Goal: Transaction & Acquisition: Purchase product/service

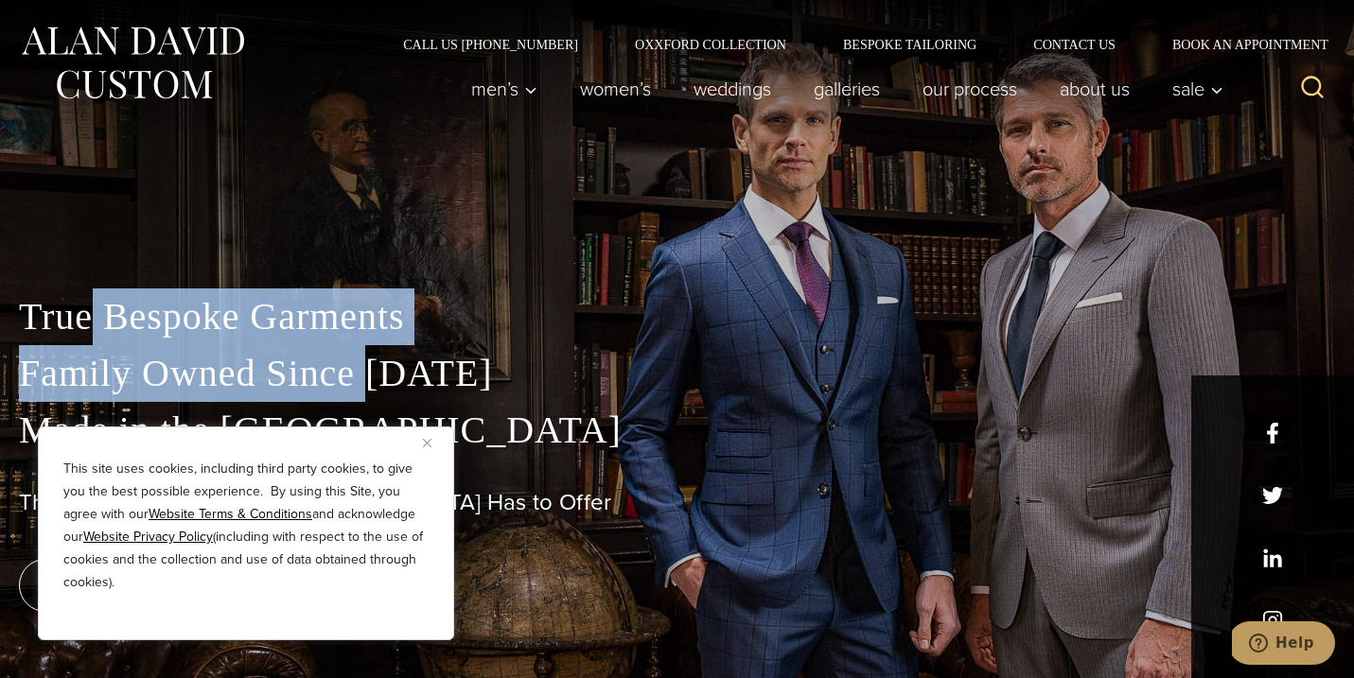
drag, startPoint x: 102, startPoint y: 337, endPoint x: 365, endPoint y: 395, distance: 269.3
click at [365, 395] on p "True Bespoke Garments Family Owned Since [DATE] Made in [GEOGRAPHIC_DATA]" at bounding box center [677, 374] width 1316 height 170
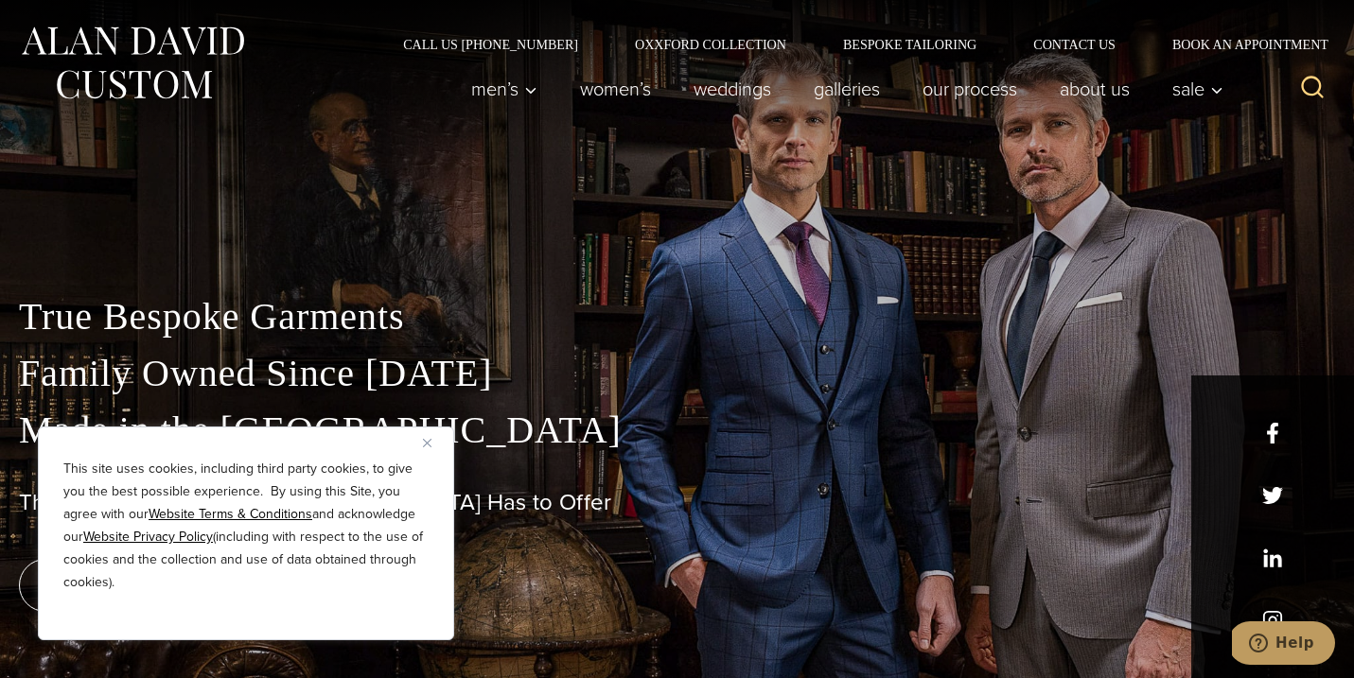
click at [430, 443] on img "Close" at bounding box center [427, 443] width 9 height 9
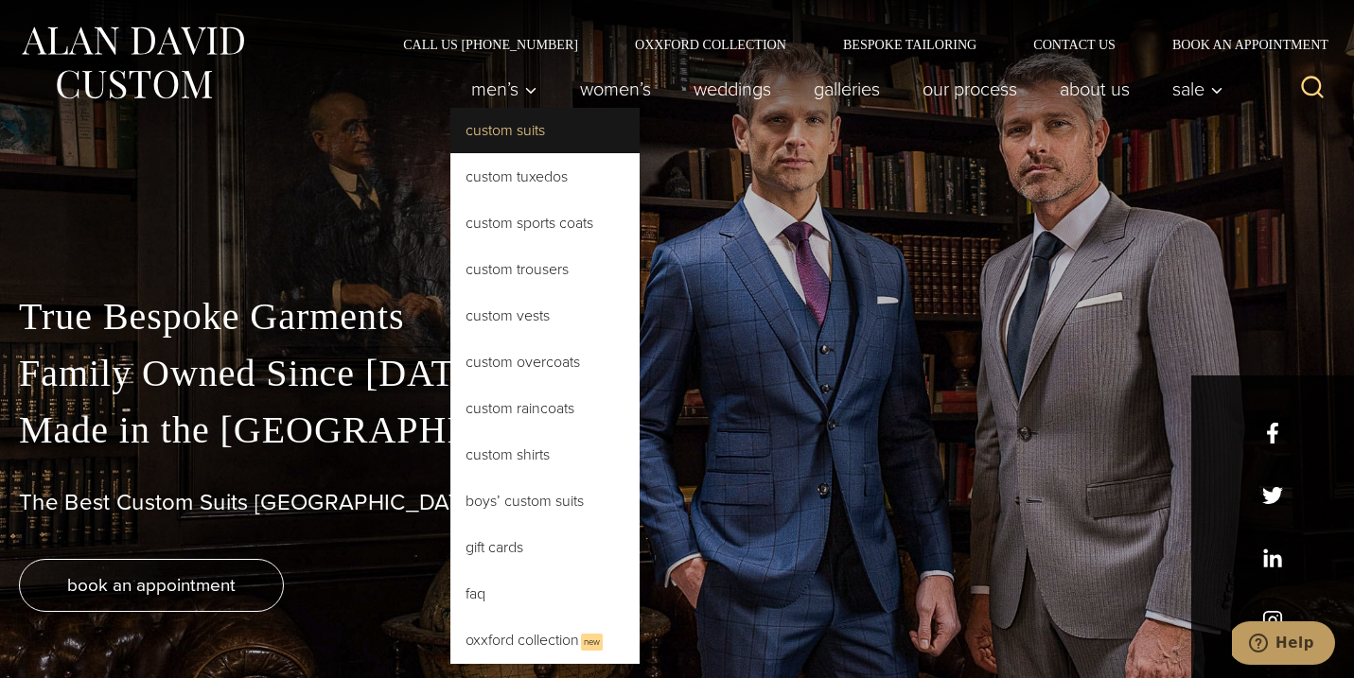
click at [488, 141] on link "Custom Suits" at bounding box center [544, 130] width 189 height 45
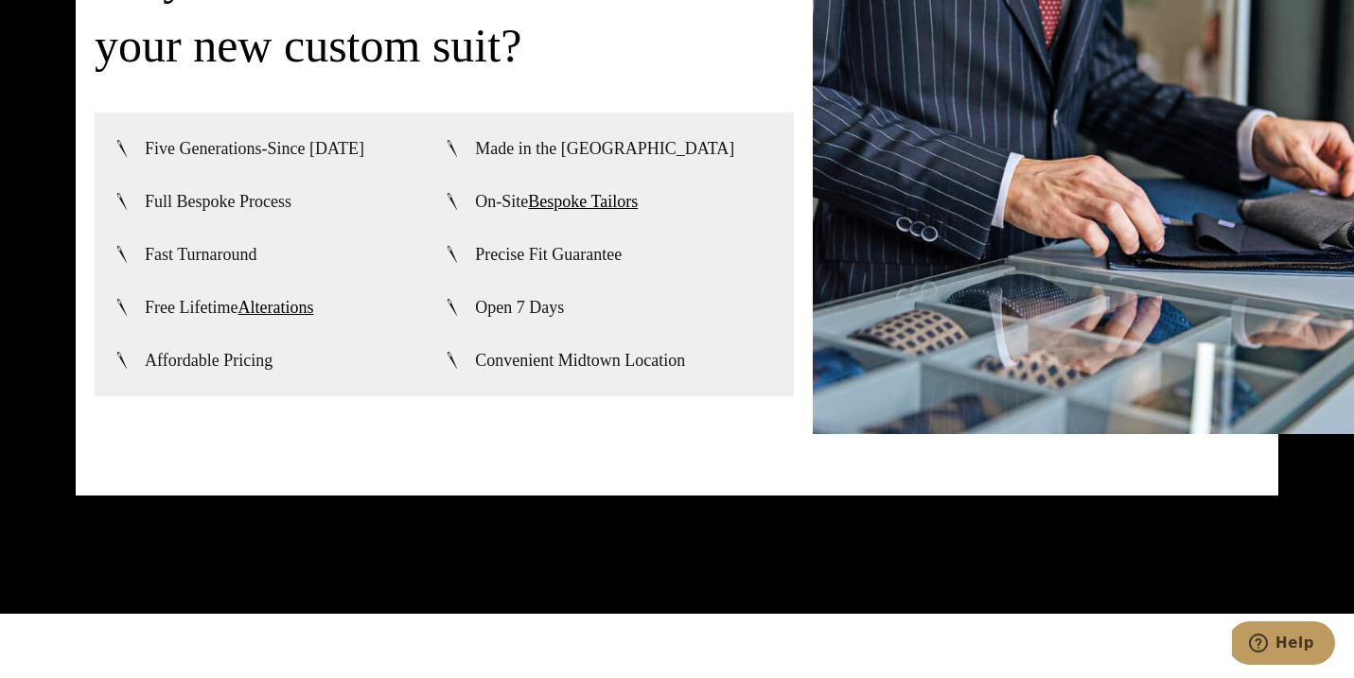
scroll to position [4478, 0]
